Goal: Find specific page/section: Find specific page/section

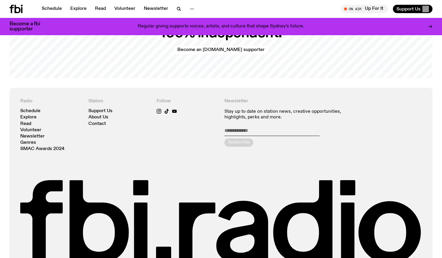
scroll to position [1293, 0]
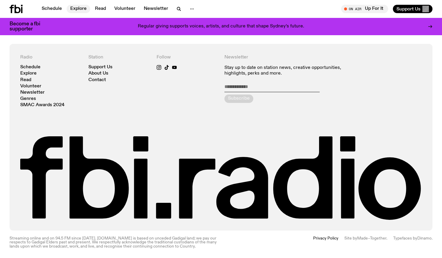
click at [79, 9] on link "Explore" at bounding box center [79, 9] width 24 height 8
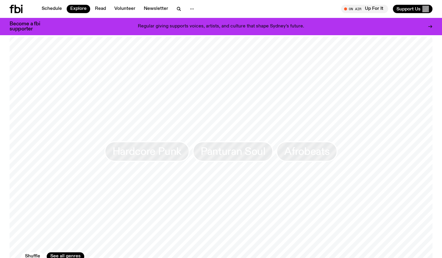
scroll to position [1109, 0]
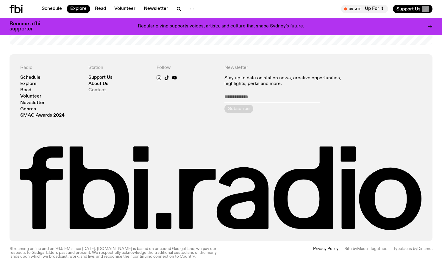
click at [96, 88] on link "Contact" at bounding box center [97, 90] width 18 height 4
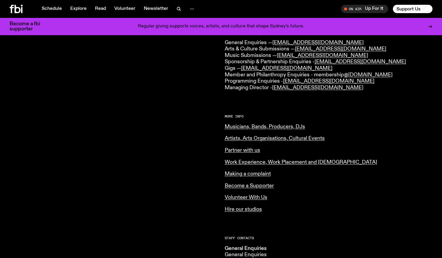
scroll to position [170, 0]
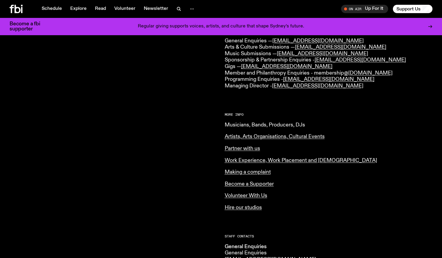
click at [230, 126] on link "Musicians, Bands, Producers, DJs" at bounding box center [265, 124] width 80 height 5
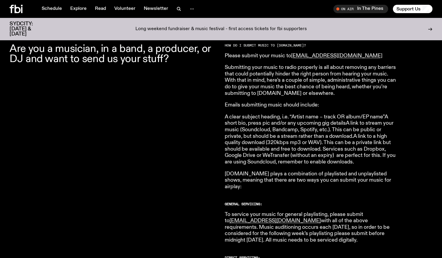
scroll to position [201, 0]
